Goal: Check status

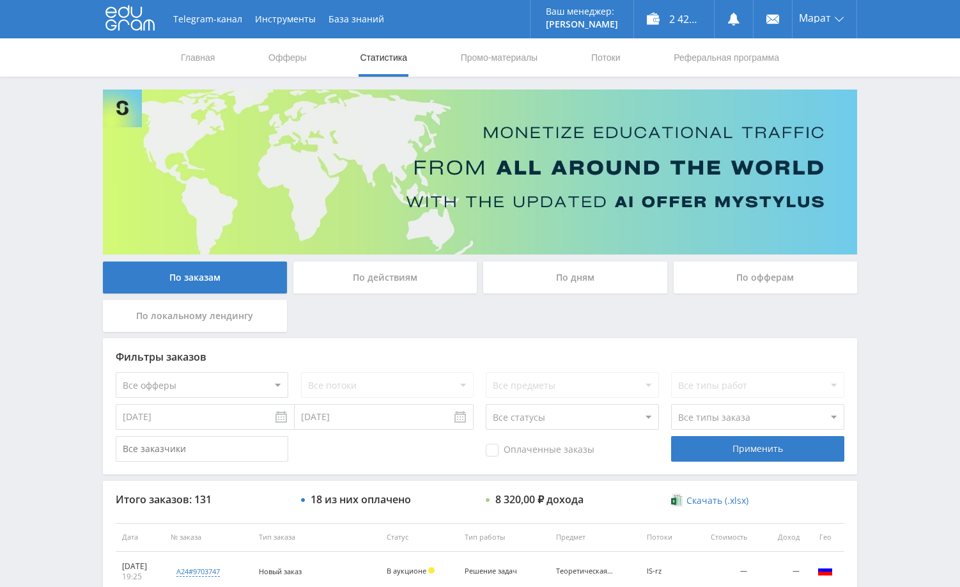
click at [917, 337] on div "Telegram-канал Инструменты База знаний Ваш менеджер: [PERSON_NAME] Online @edug…" at bounding box center [480, 536] width 960 height 1073
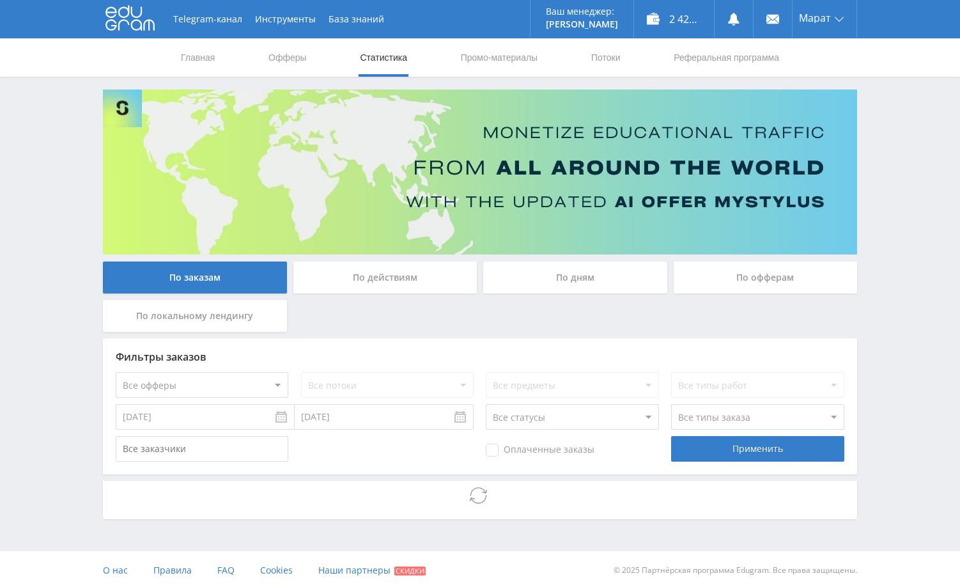
drag, startPoint x: 879, startPoint y: 321, endPoint x: 873, endPoint y: 328, distance: 10.0
click at [873, 328] on div "Telegram-канал Инструменты База знаний Ваш менеджер: [PERSON_NAME] Online @edug…" at bounding box center [480, 294] width 960 height 589
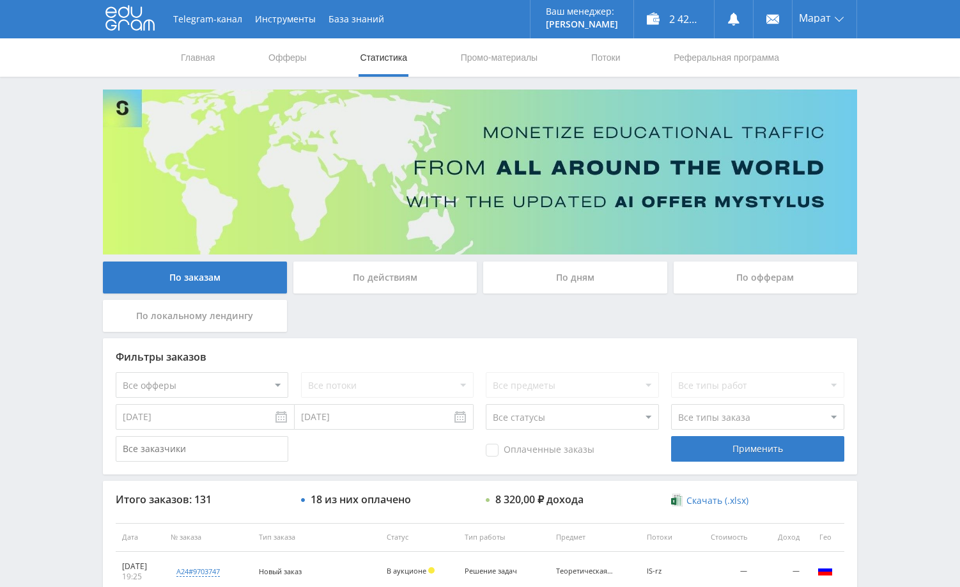
click at [873, 148] on div "Telegram-канал Инструменты База знаний Ваш менеджер: [PERSON_NAME] Online @edug…" at bounding box center [480, 536] width 960 height 1073
click at [907, 196] on div "Telegram-канал Инструменты База знаний Ваш менеджер: [PERSON_NAME] Online @edug…" at bounding box center [480, 536] width 960 height 1073
click at [861, 260] on div "По заказам По действиям По дням По офферам По локальному лендингу Фильтры заказ…" at bounding box center [479, 545] width 767 height 913
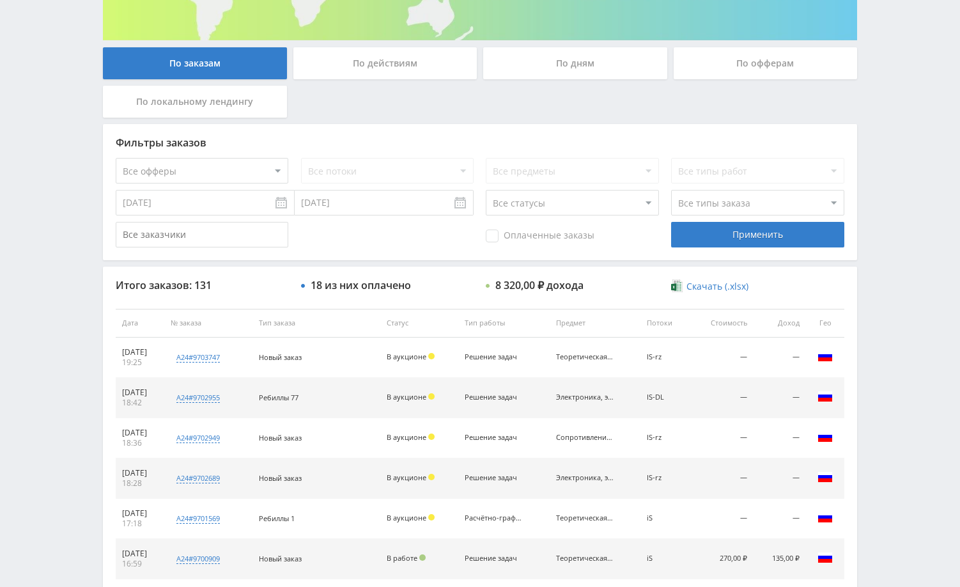
scroll to position [192, 0]
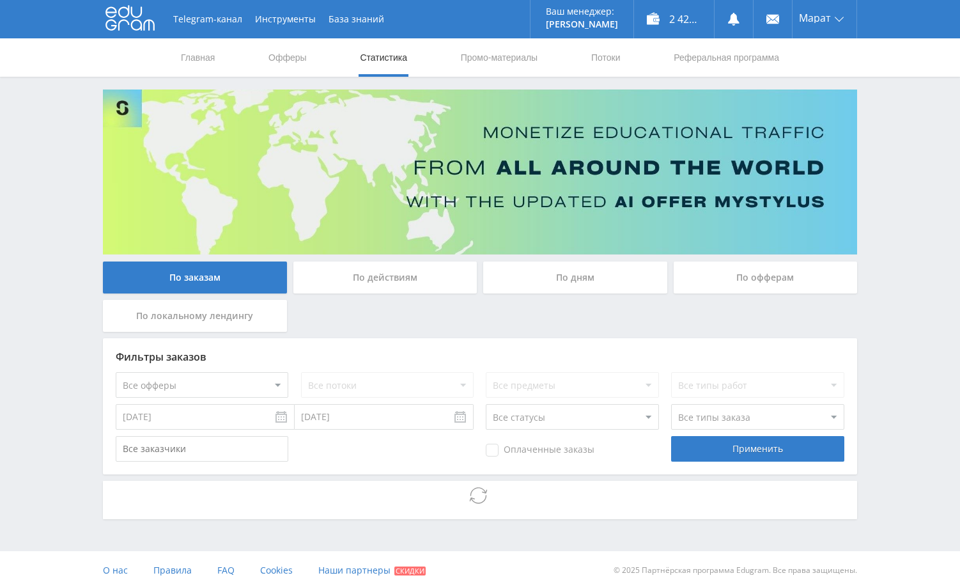
click at [921, 256] on div "Telegram-канал Инструменты База знаний Ваш менеджер: [PERSON_NAME] Online @edug…" at bounding box center [480, 294] width 960 height 589
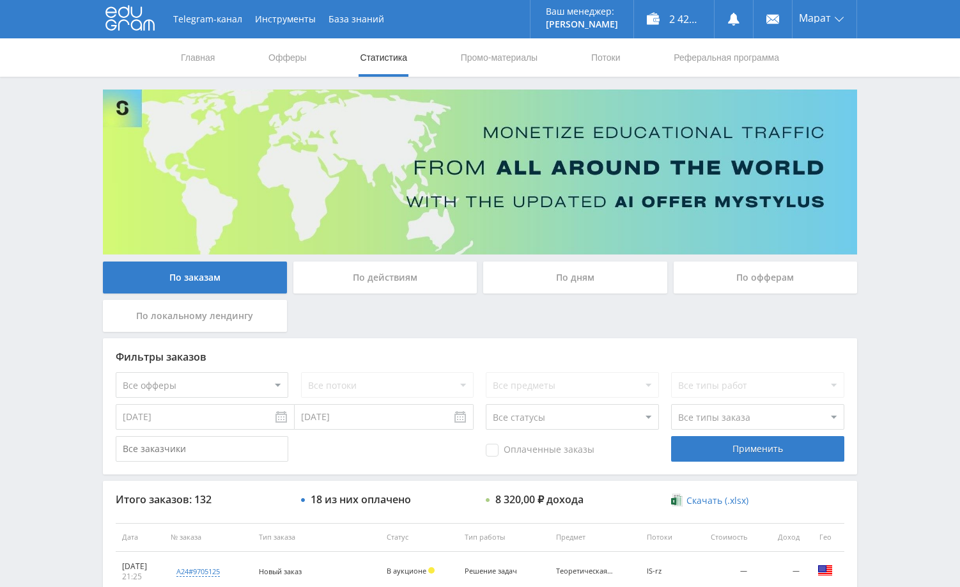
click at [878, 188] on div "Telegram-канал Инструменты База знаний Ваш менеджер: [PERSON_NAME] Online @edug…" at bounding box center [480, 536] width 960 height 1073
click at [899, 282] on div "Telegram-канал Инструменты База знаний Ваш менеджер: [PERSON_NAME] Online @edug…" at bounding box center [480, 536] width 960 height 1073
click at [921, 204] on div "Telegram-канал Инструменты База знаний Ваш менеджер: [PERSON_NAME] Online @edug…" at bounding box center [480, 536] width 960 height 1073
click at [871, 197] on div "Telegram-канал Инструменты База знаний Ваш менеджер: [PERSON_NAME] Online @edug…" at bounding box center [480, 536] width 960 height 1073
click at [899, 249] on div "Telegram-канал Инструменты База знаний Ваш менеджер: [PERSON_NAME] Online @edug…" at bounding box center [480, 536] width 960 height 1073
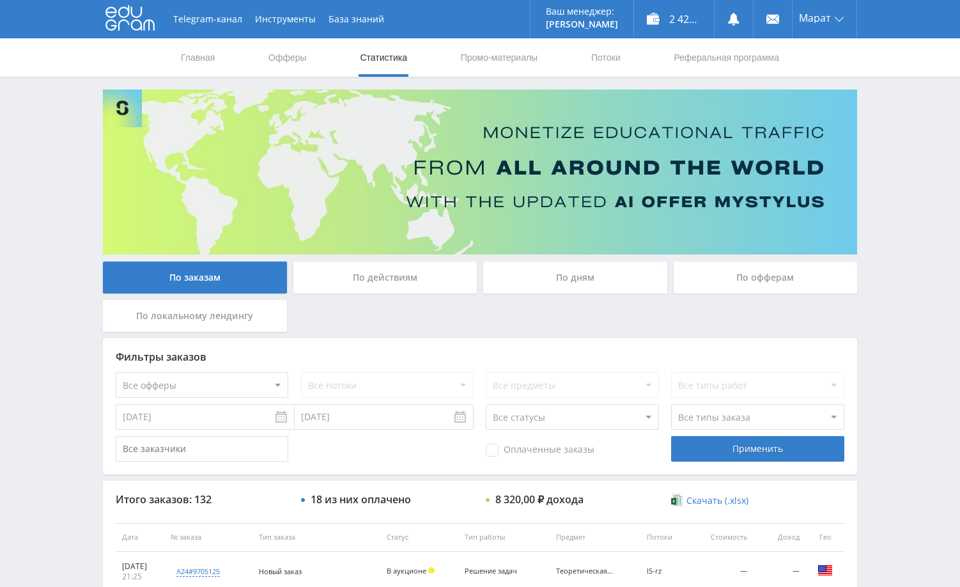
click at [891, 200] on div "Telegram-канал Инструменты База знаний Ваш менеджер: [PERSON_NAME] Online @edug…" at bounding box center [480, 536] width 960 height 1073
click at [881, 231] on div "Telegram-канал Инструменты База знаний Ваш менеджер: [PERSON_NAME] Online @edug…" at bounding box center [480, 536] width 960 height 1073
click at [891, 258] on div "Telegram-канал Инструменты База знаний Ваш менеджер: [PERSON_NAME] Online @edug…" at bounding box center [480, 536] width 960 height 1073
click at [919, 215] on div "Telegram-канал Инструменты База знаний Ваш менеджер: [PERSON_NAME] Online @edug…" at bounding box center [480, 536] width 960 height 1073
